Goal: Task Accomplishment & Management: Use online tool/utility

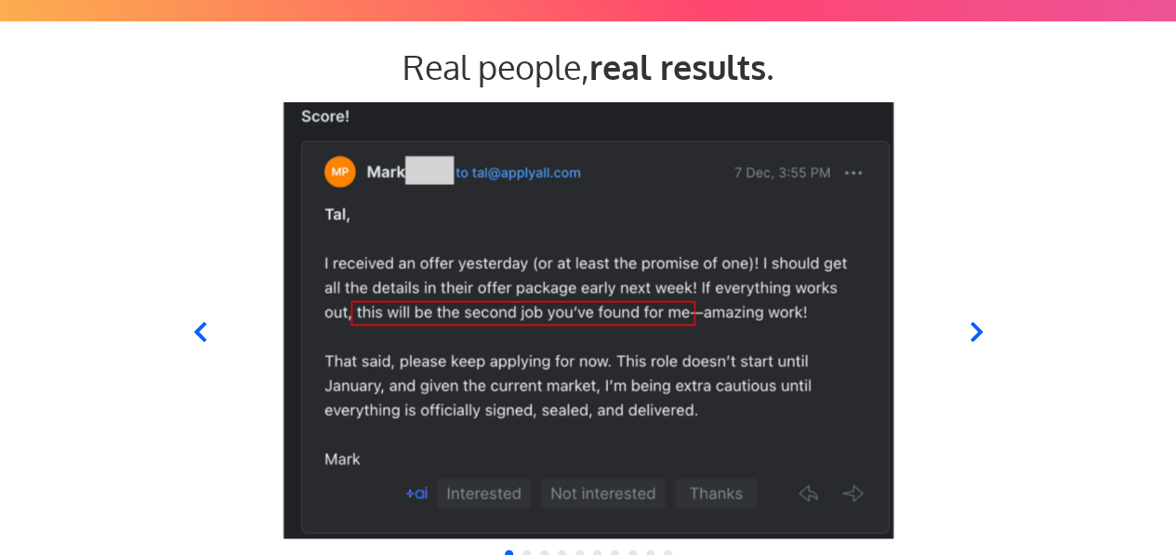
scroll to position [1774, 0]
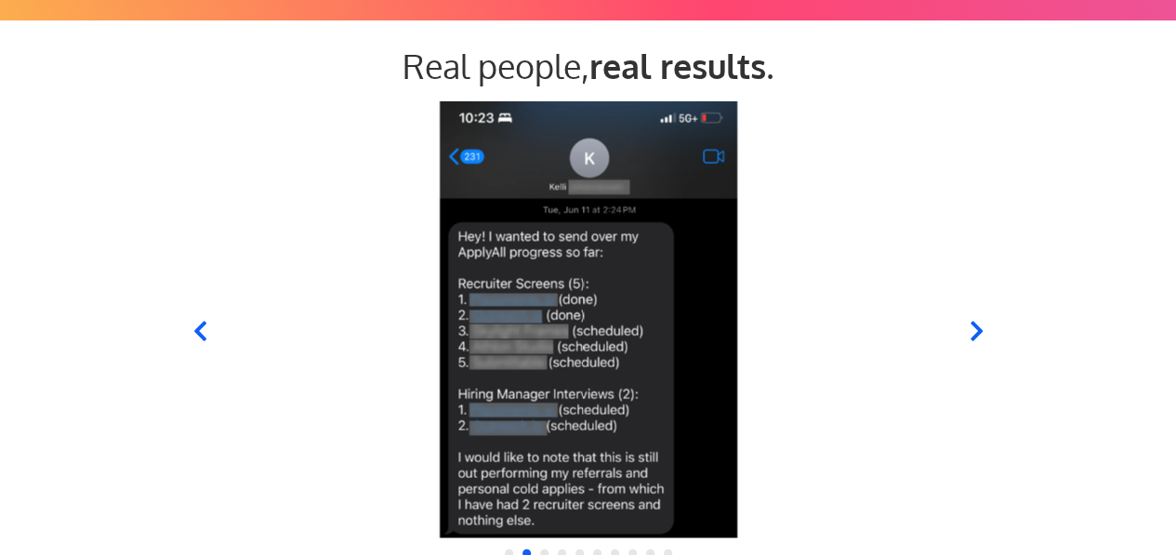
click at [203, 333] on icon at bounding box center [199, 331] width 23 height 23
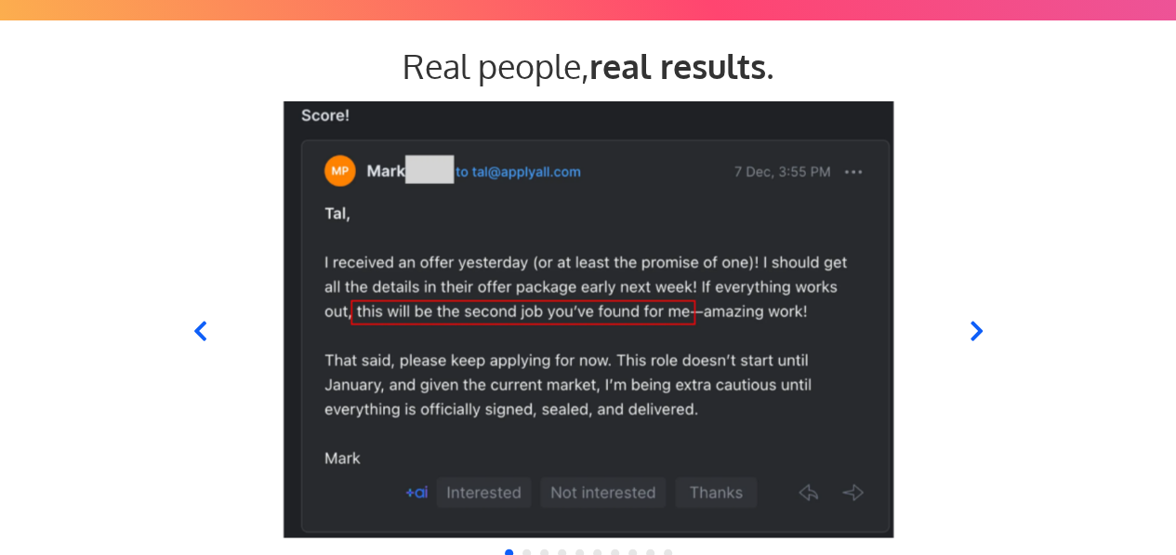
click at [977, 328] on icon at bounding box center [976, 332] width 12 height 20
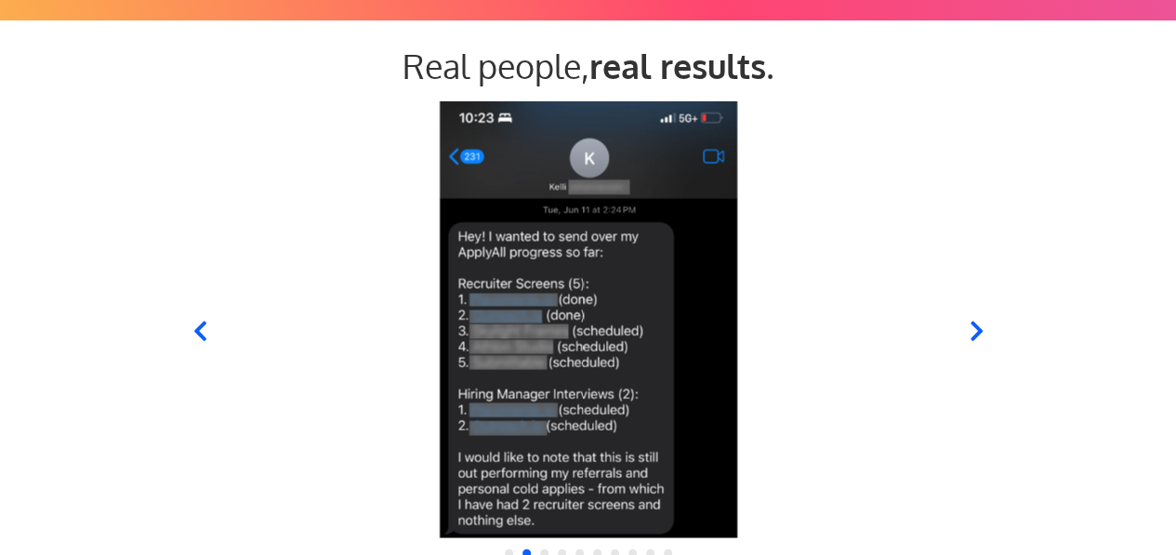
click at [976, 335] on icon at bounding box center [976, 332] width 12 height 20
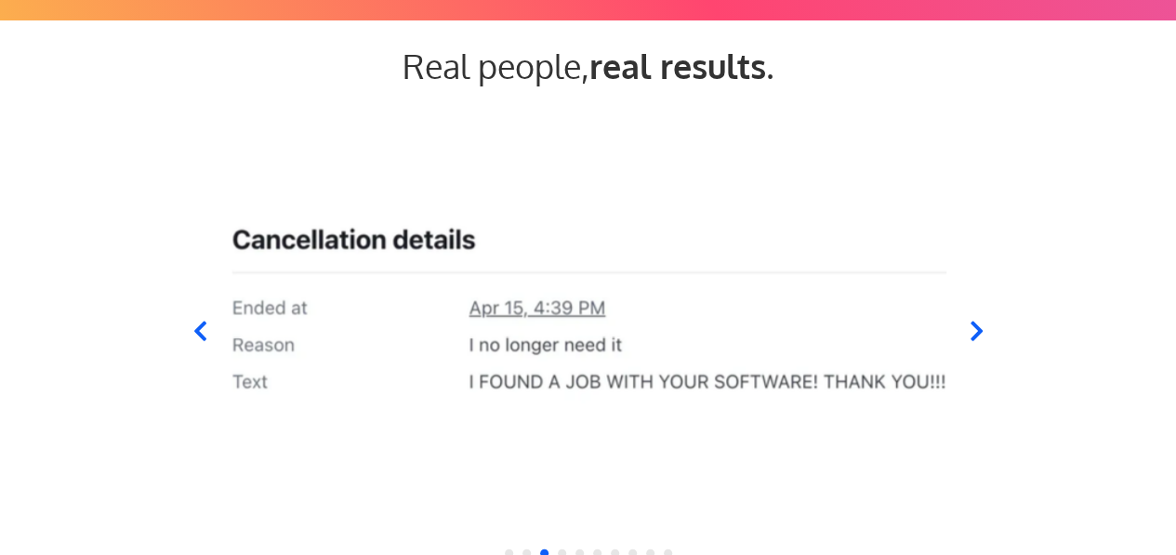
click at [975, 332] on icon at bounding box center [975, 331] width 23 height 23
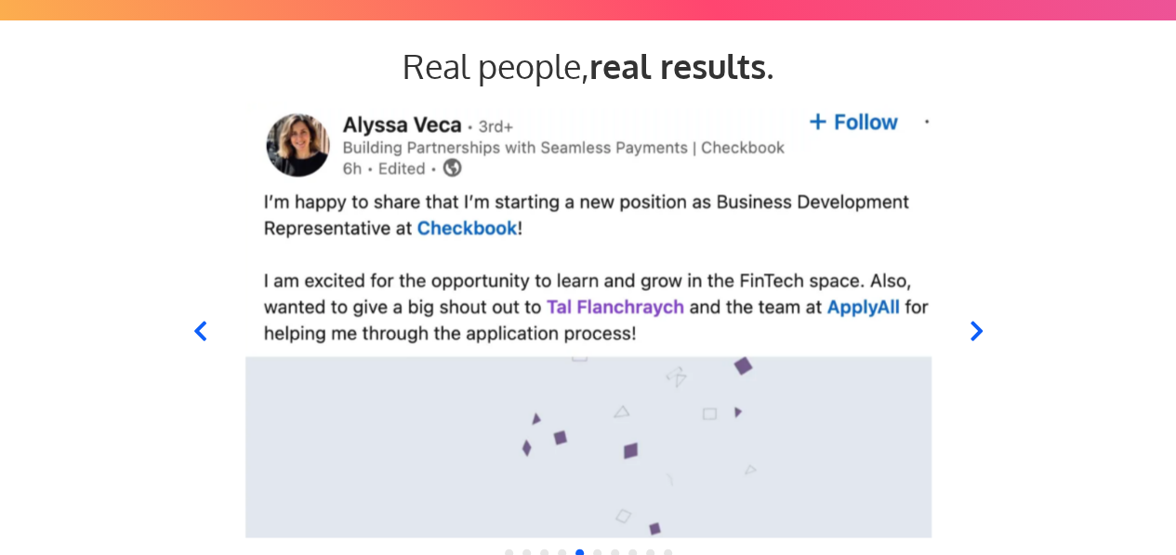
click at [201, 335] on icon at bounding box center [199, 332] width 12 height 20
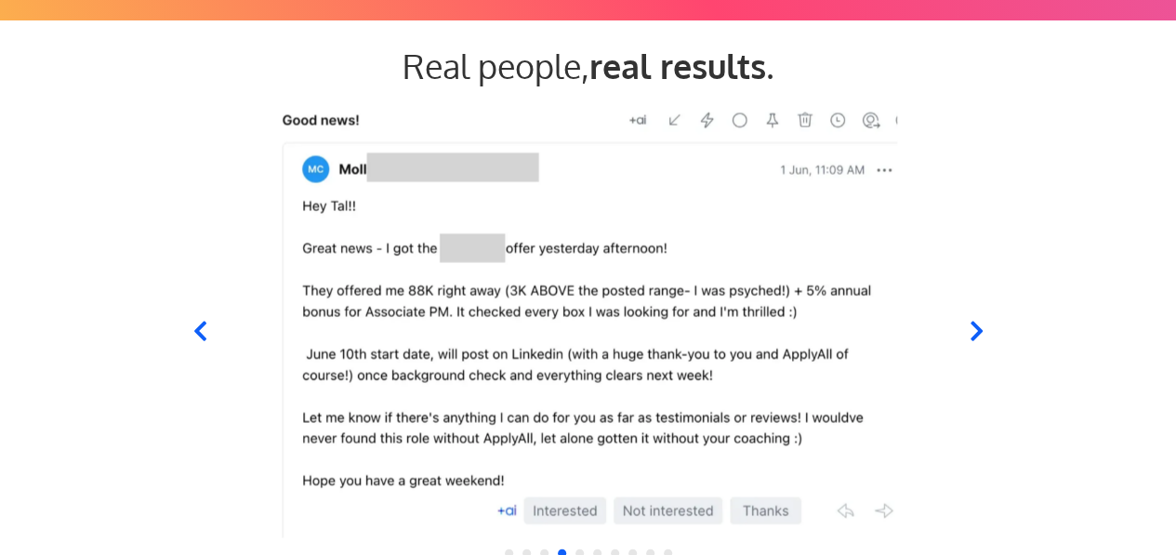
click at [756, 351] on img at bounding box center [588, 319] width 716 height 437
click at [979, 328] on icon at bounding box center [976, 332] width 12 height 20
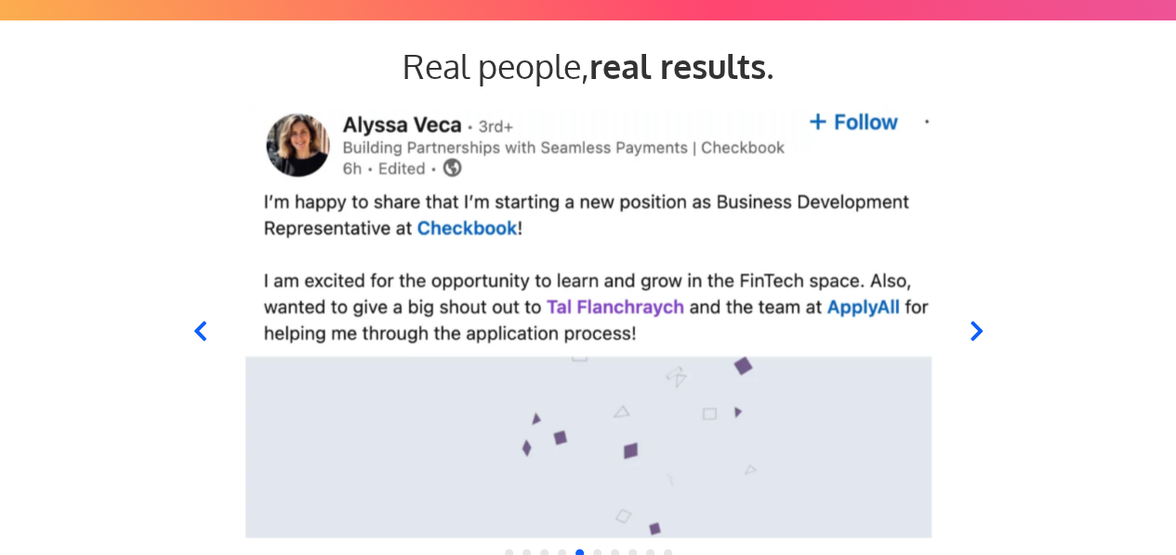
click at [535, 314] on img at bounding box center [588, 319] width 716 height 437
click at [977, 335] on icon at bounding box center [976, 332] width 12 height 20
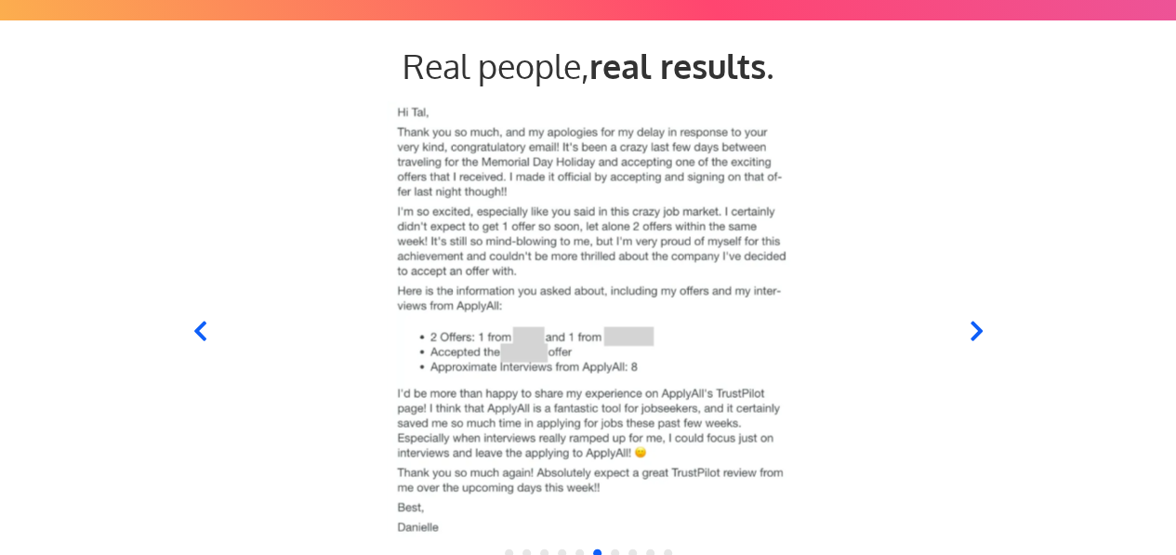
drag, startPoint x: 974, startPoint y: 324, endPoint x: 776, endPoint y: 299, distance: 199.6
click at [776, 299] on div at bounding box center [588, 319] width 744 height 437
click at [975, 329] on icon at bounding box center [975, 331] width 23 height 23
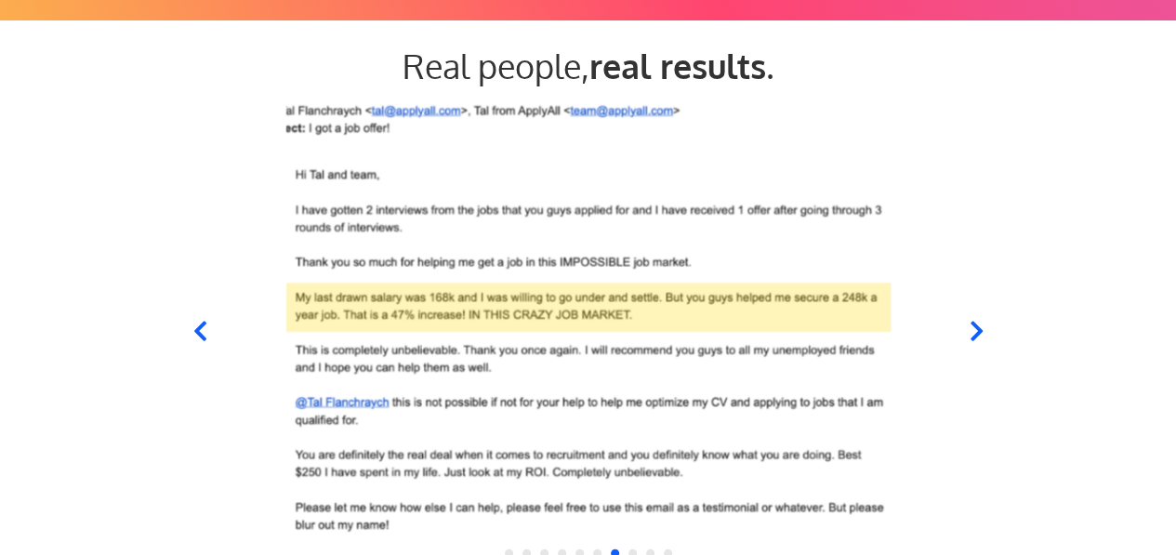
click at [979, 332] on icon at bounding box center [976, 332] width 12 height 20
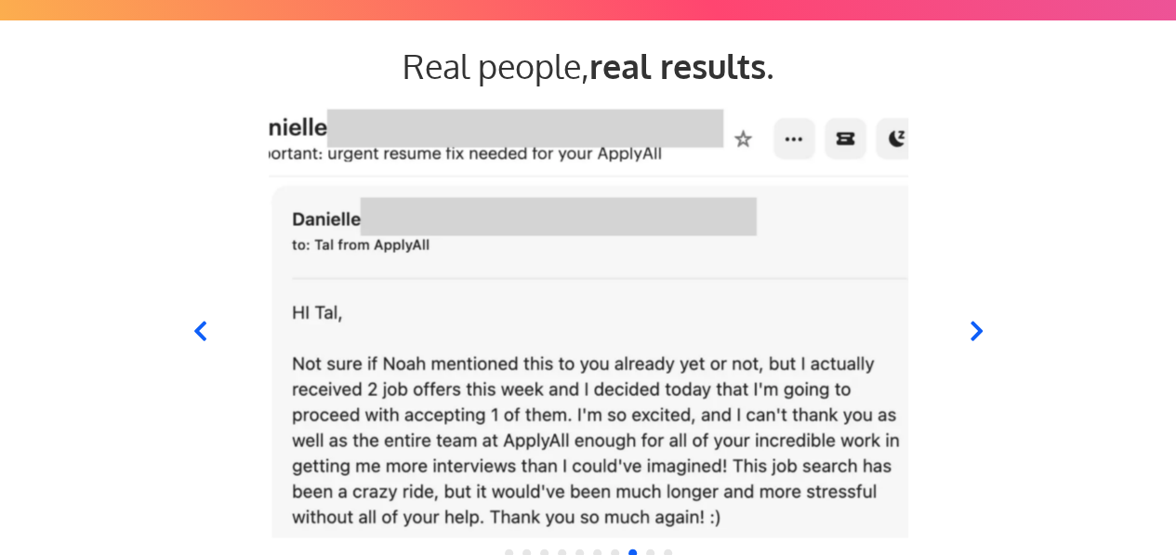
click at [979, 332] on icon at bounding box center [976, 332] width 12 height 20
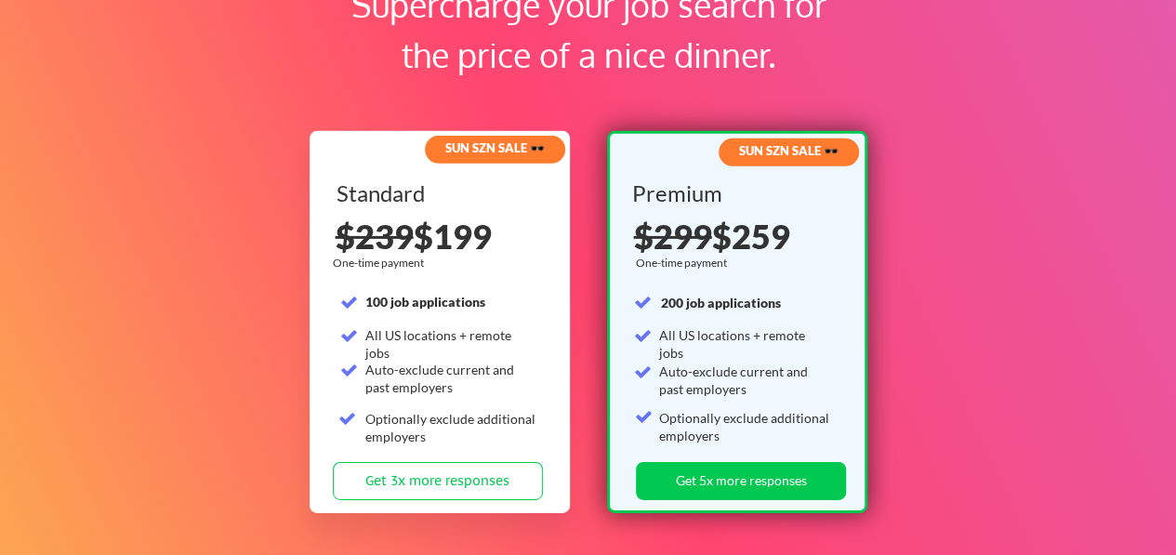
scroll to position [2854, 0]
